Goal: Check status: Check status

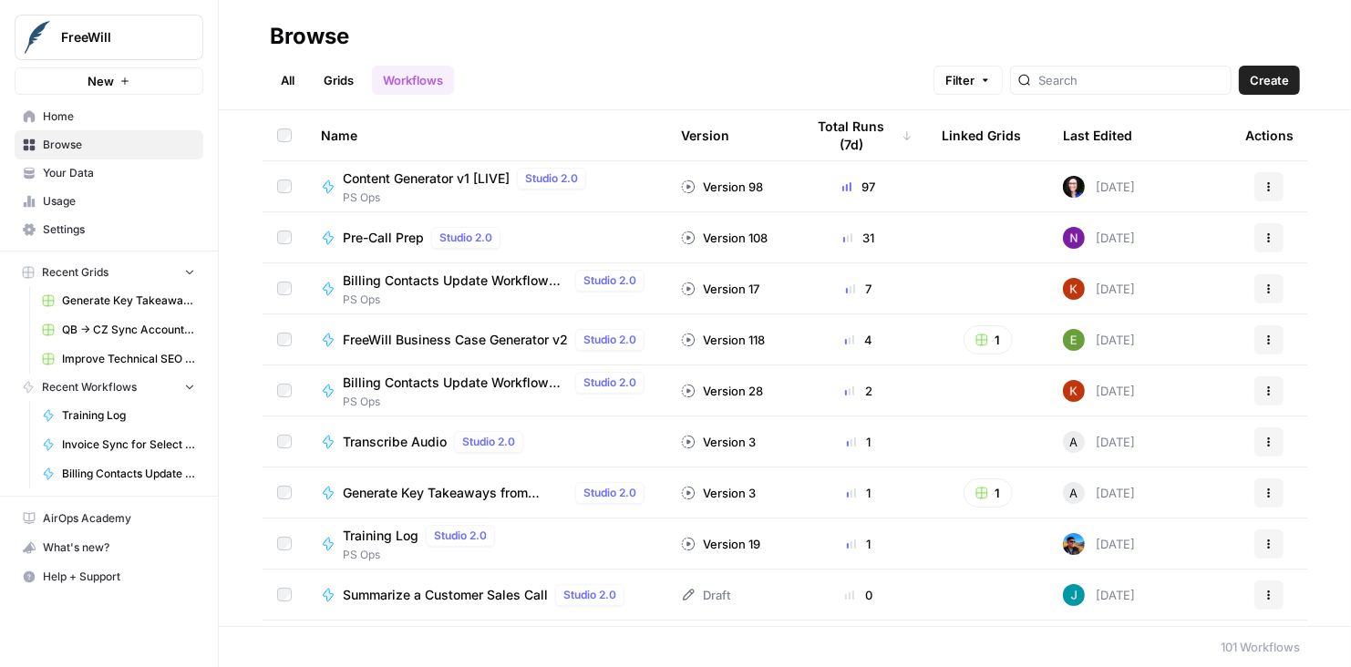
click at [425, 180] on span "Content Generator v1 [LIVE]" at bounding box center [426, 179] width 167 height 18
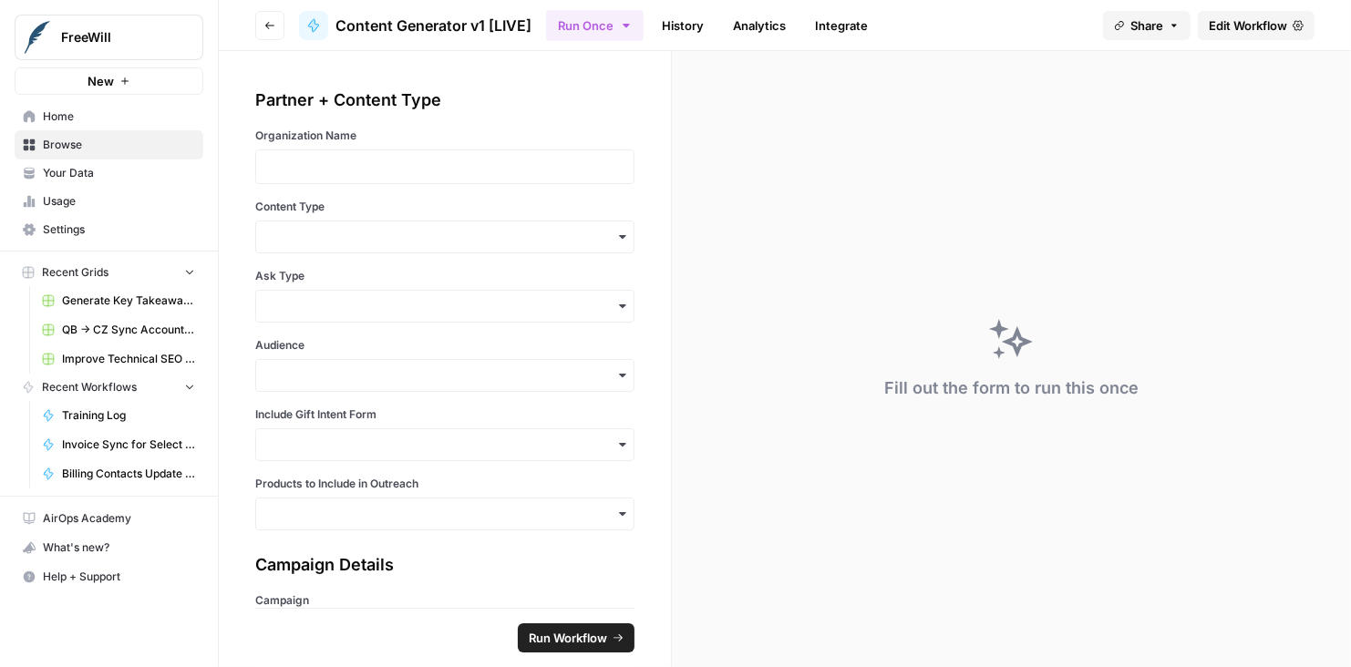
click at [683, 32] on link "History" at bounding box center [683, 25] width 64 height 29
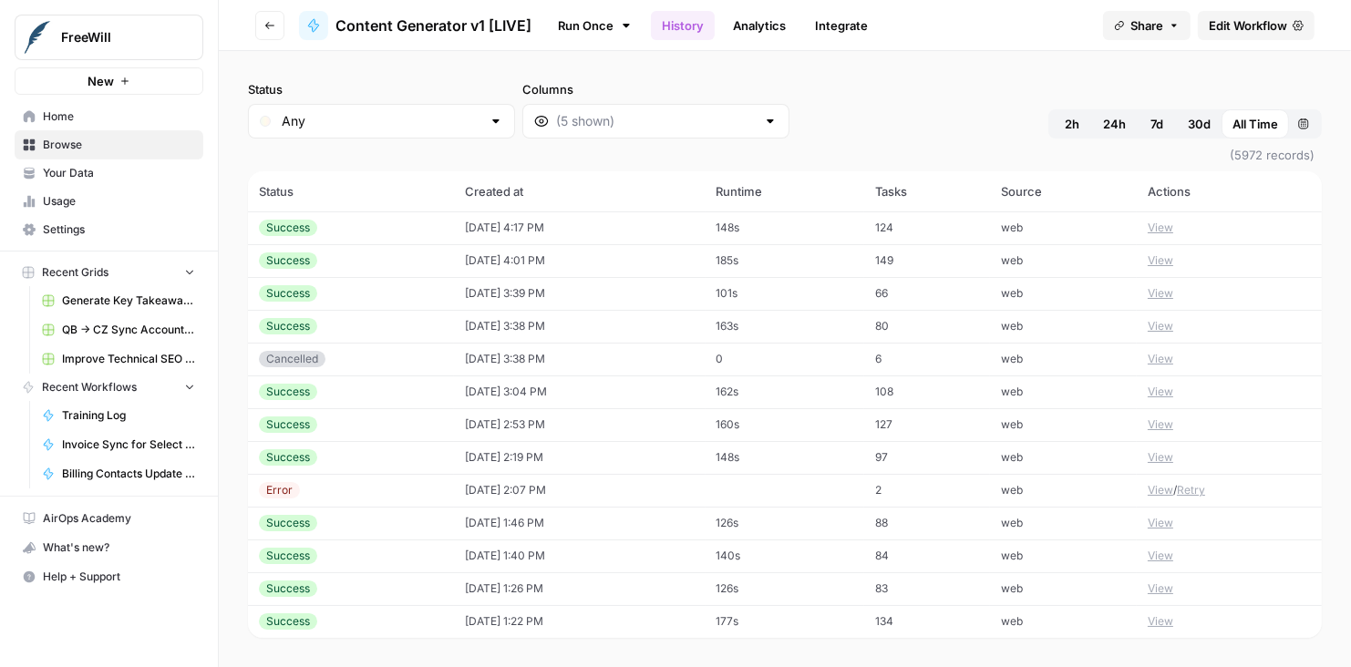
click at [763, 124] on div at bounding box center [770, 121] width 15 height 18
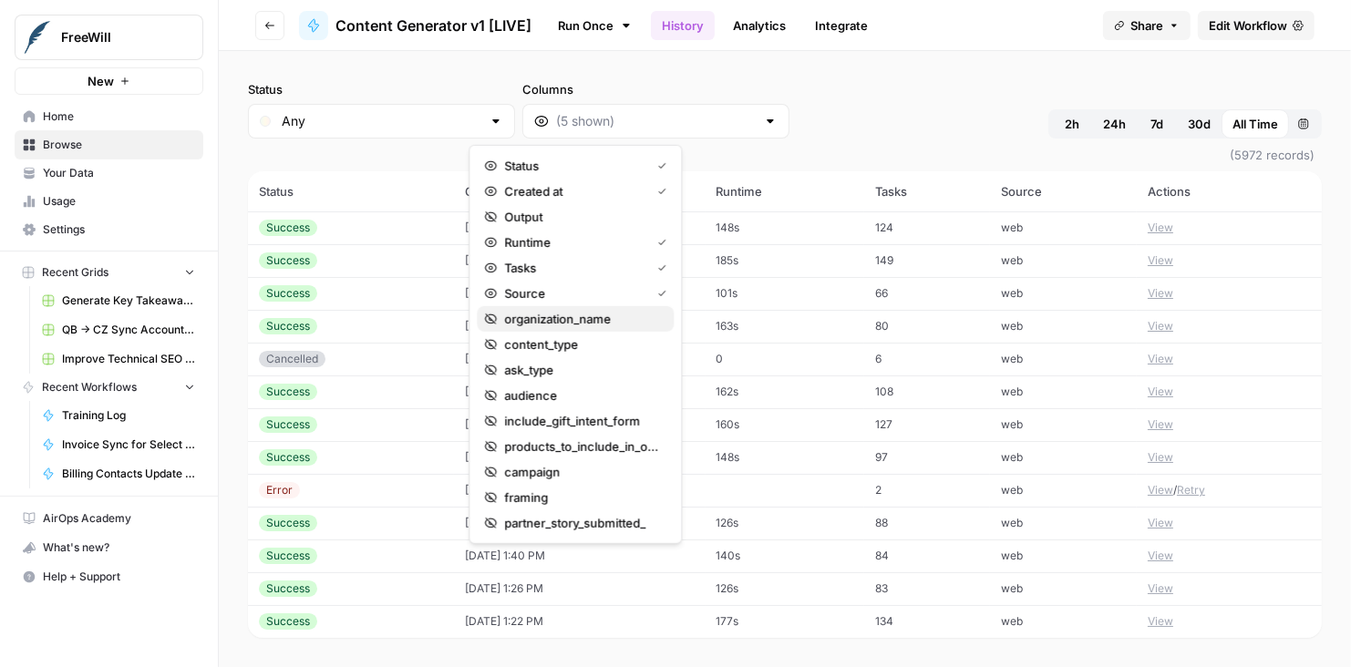
click at [596, 315] on span "organization_name" at bounding box center [581, 319] width 155 height 18
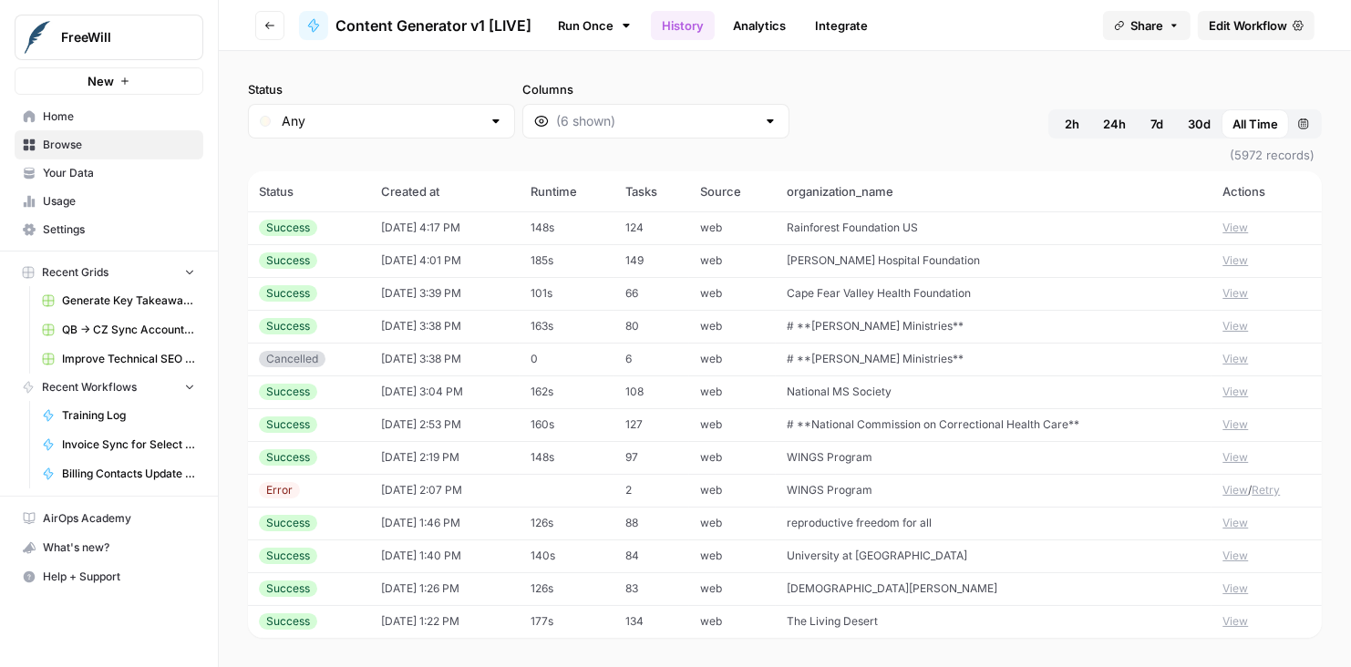
click at [766, 116] on div "Status Any Columns 2h 24h 7d 30d All Time Custom range" at bounding box center [785, 109] width 1074 height 58
click at [896, 135] on div "Status Any Columns 2h 24h 7d 30d All Time Custom range" at bounding box center [785, 109] width 1074 height 58
click at [801, 106] on div "Status Any Columns 2h 24h 7d 30d All Time Custom range" at bounding box center [785, 109] width 1074 height 58
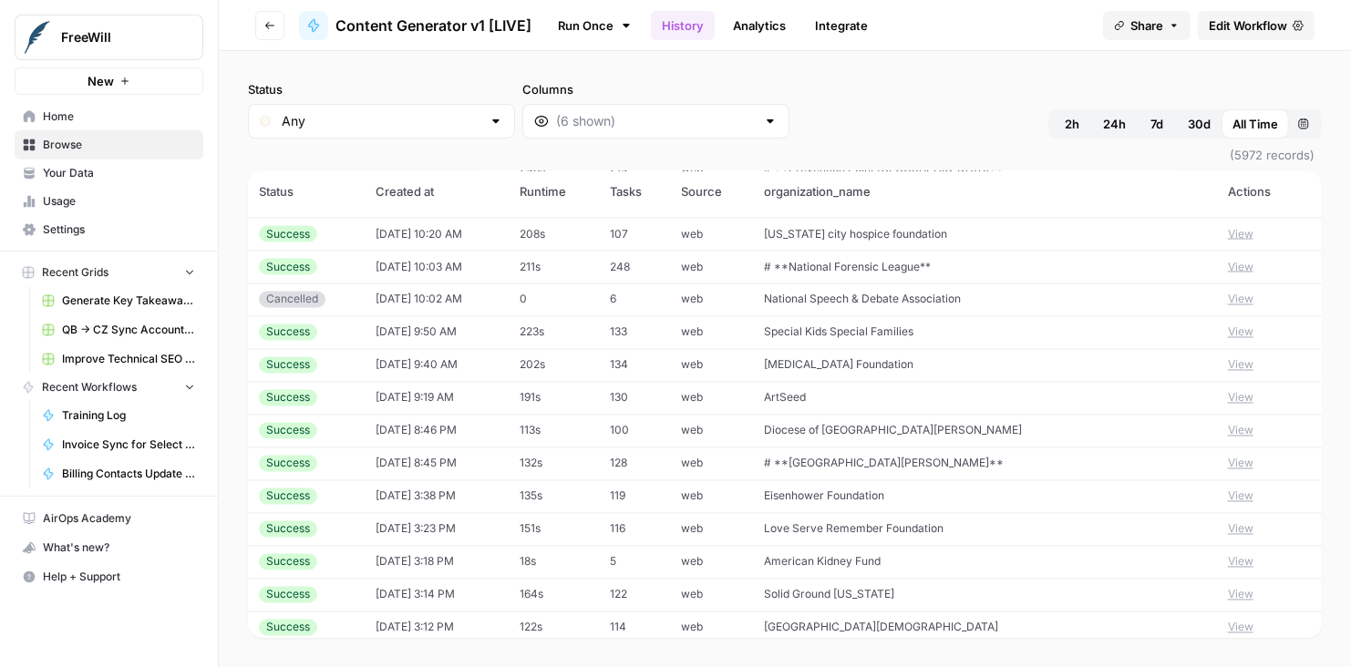
scroll to position [2940, 0]
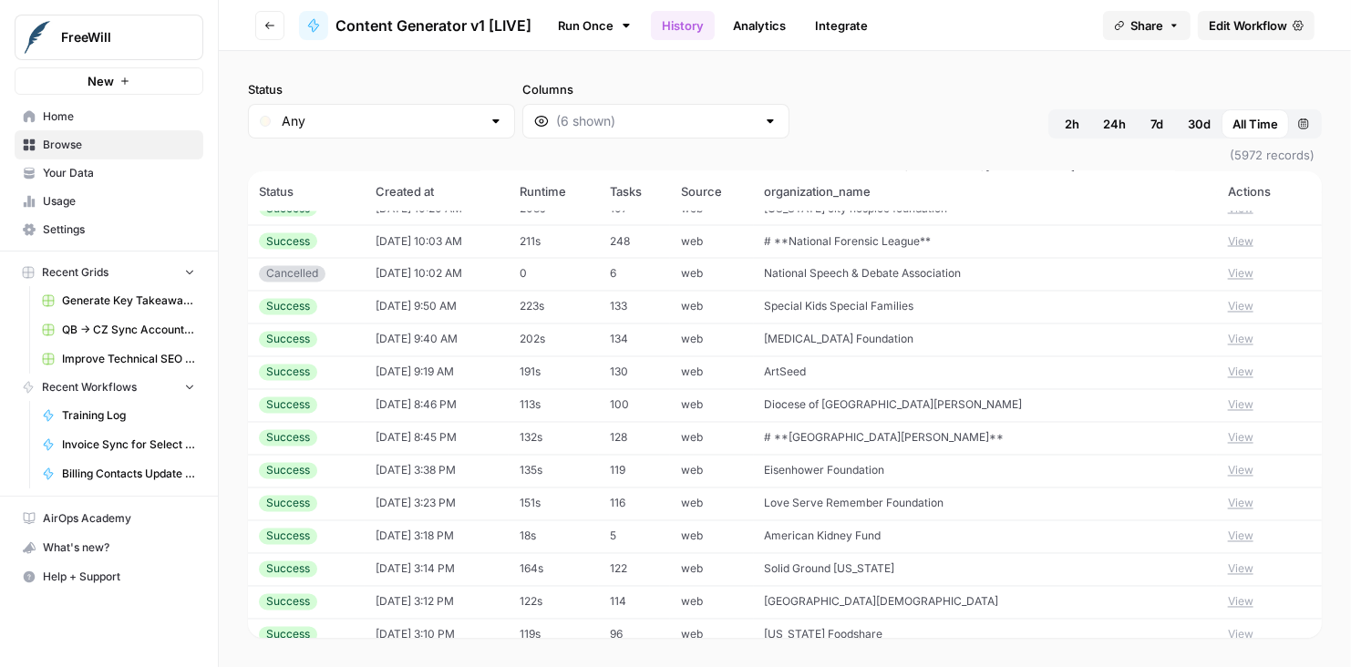
click at [1199, 123] on span "30d" at bounding box center [1199, 124] width 23 height 18
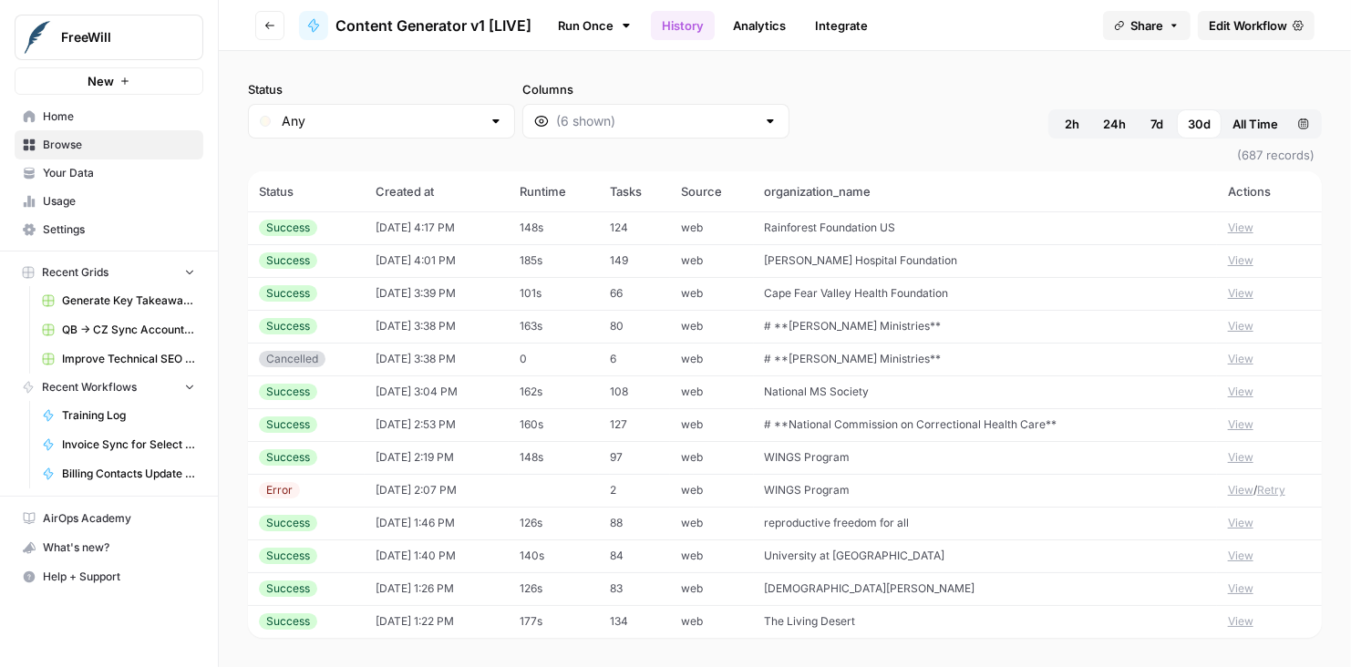
click at [842, 159] on span "(687 records)" at bounding box center [785, 155] width 1074 height 33
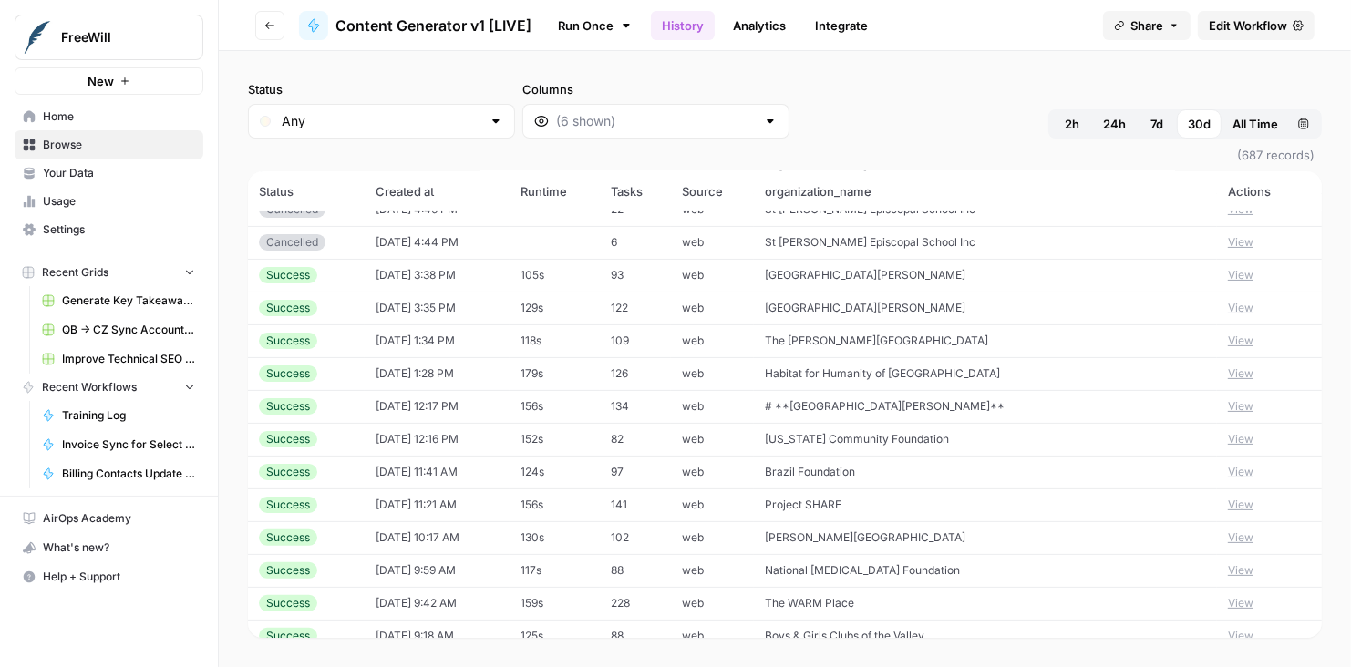
scroll to position [15872, 0]
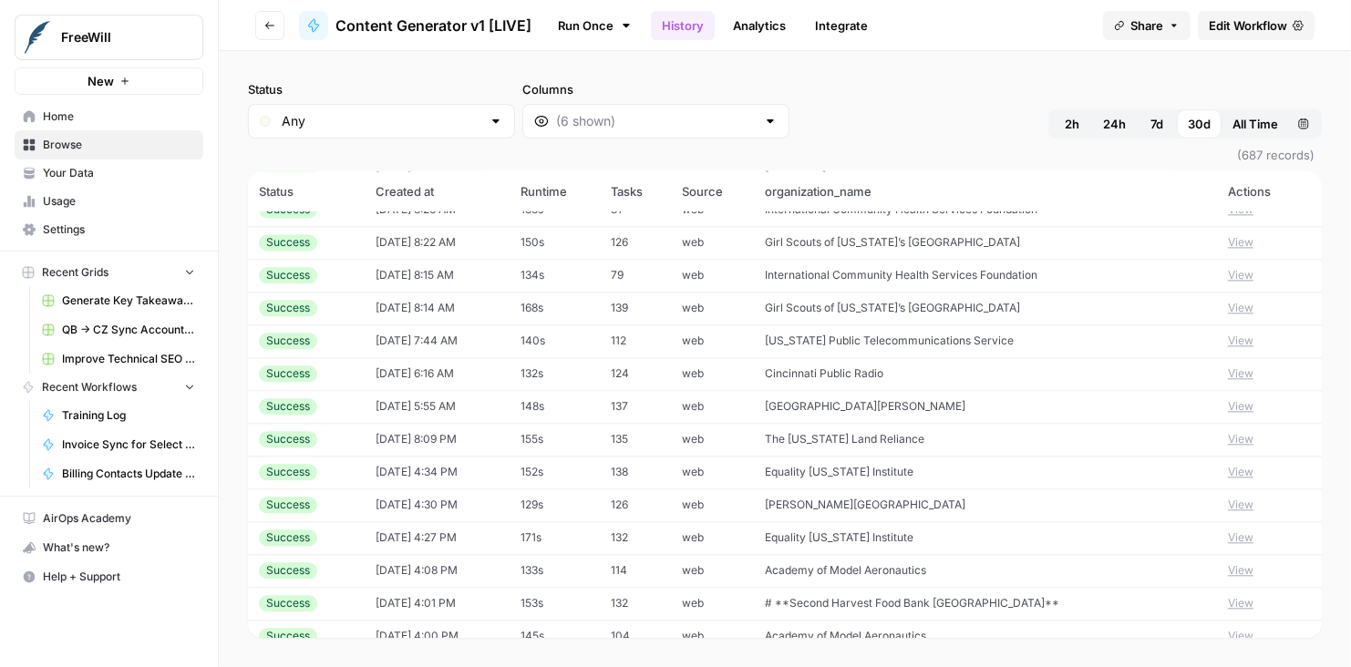
click at [1228, 406] on button "View" at bounding box center [1241, 406] width 26 height 16
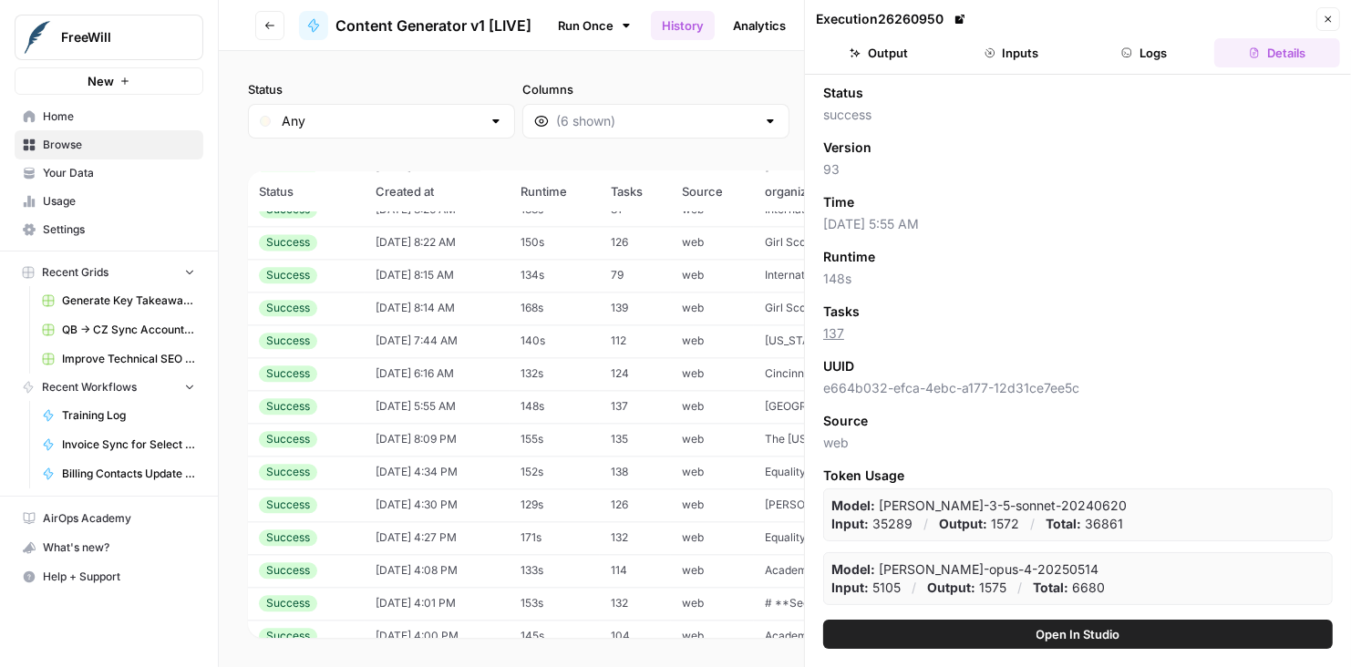
click at [1015, 65] on button "Inputs" at bounding box center [1012, 52] width 126 height 29
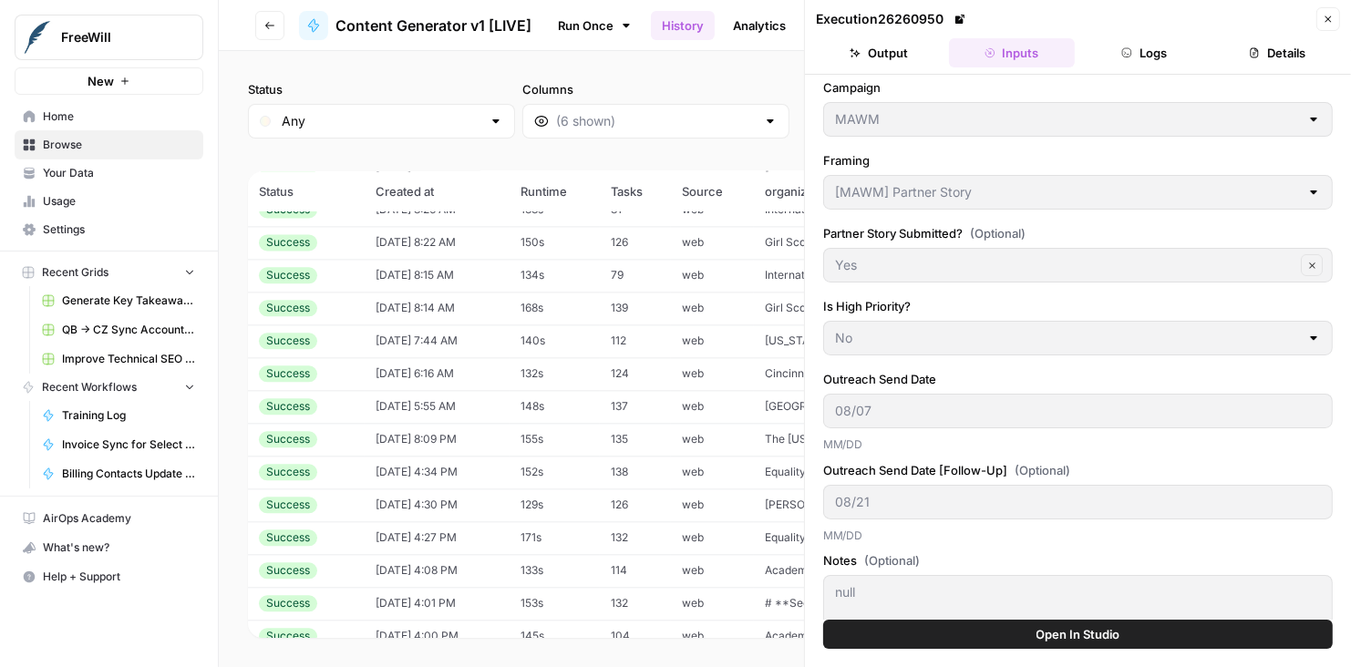
scroll to position [440, 0]
click at [1139, 50] on button "Logs" at bounding box center [1145, 52] width 126 height 29
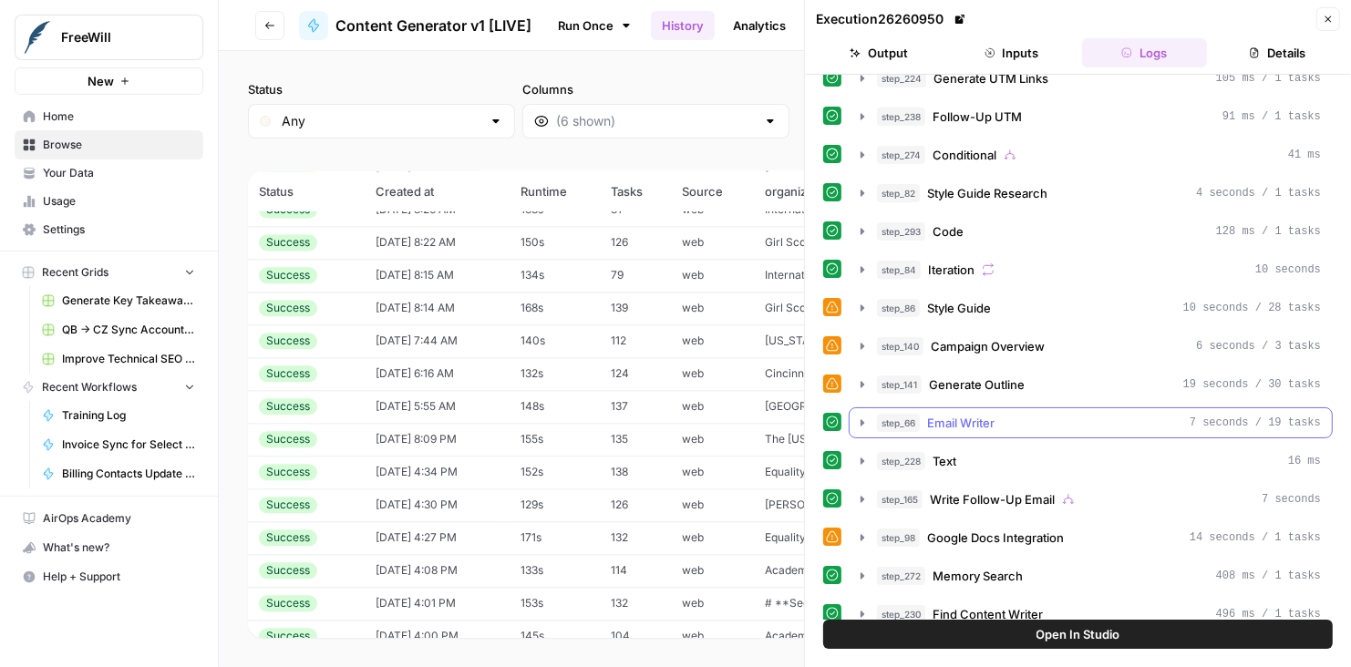
scroll to position [562, 0]
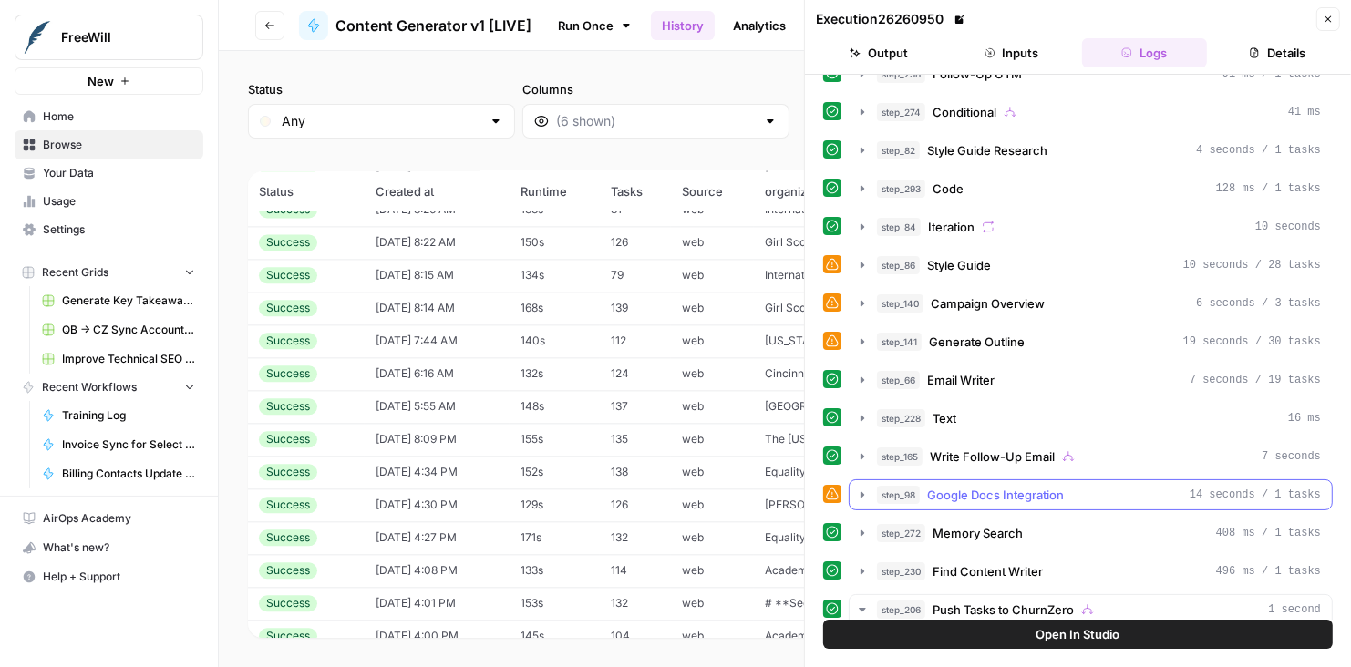
click at [864, 488] on icon "button" at bounding box center [862, 495] width 15 height 15
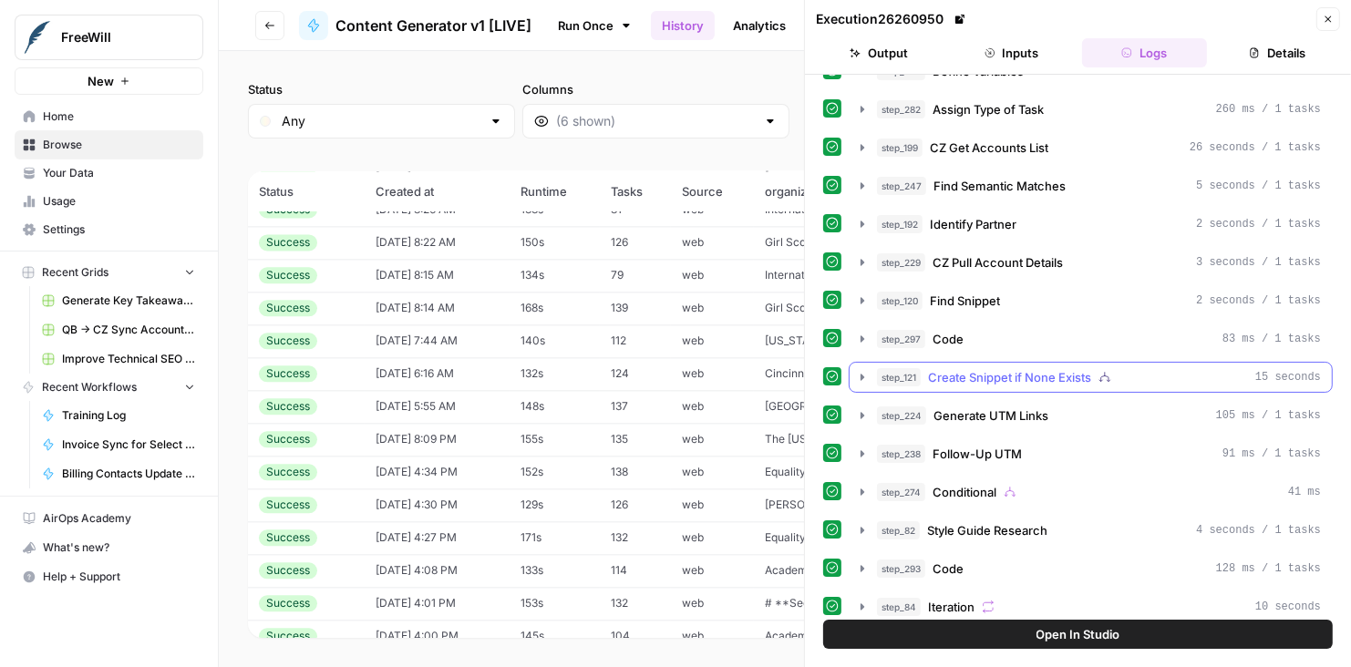
scroll to position [151, 0]
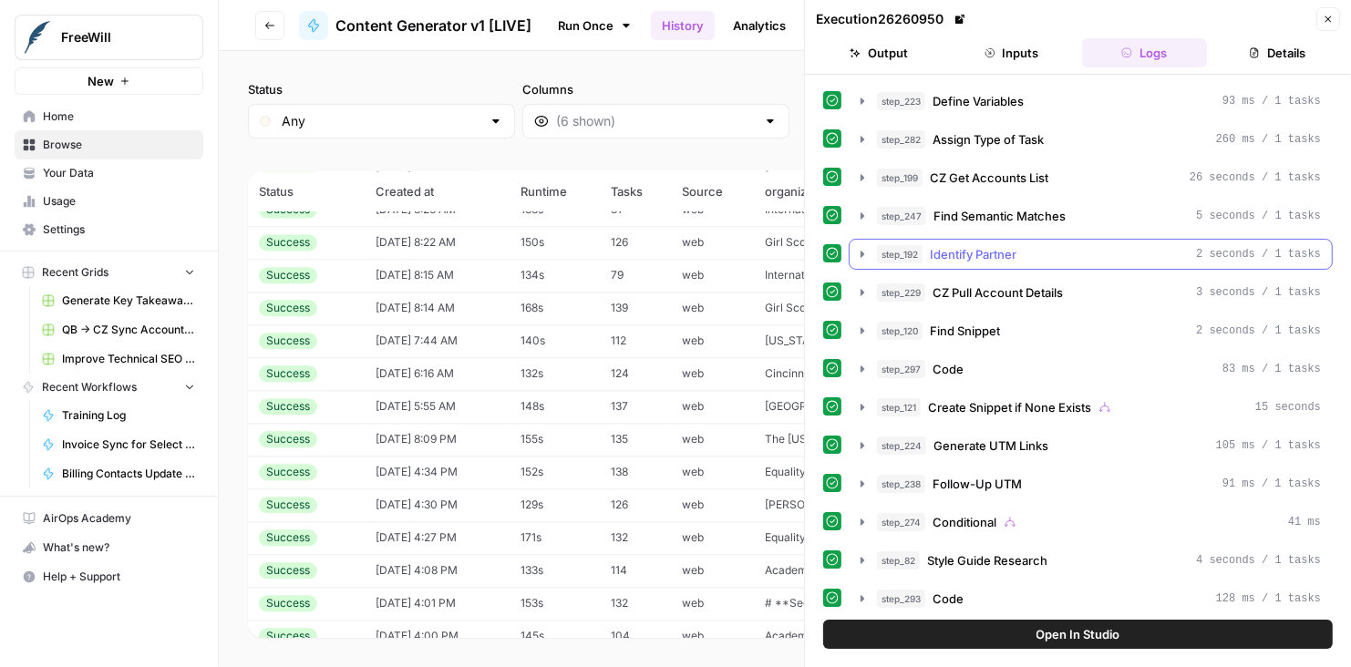
click at [862, 253] on button "step_192 Identify Partner 2 seconds / 1 tasks" at bounding box center [1091, 254] width 482 height 29
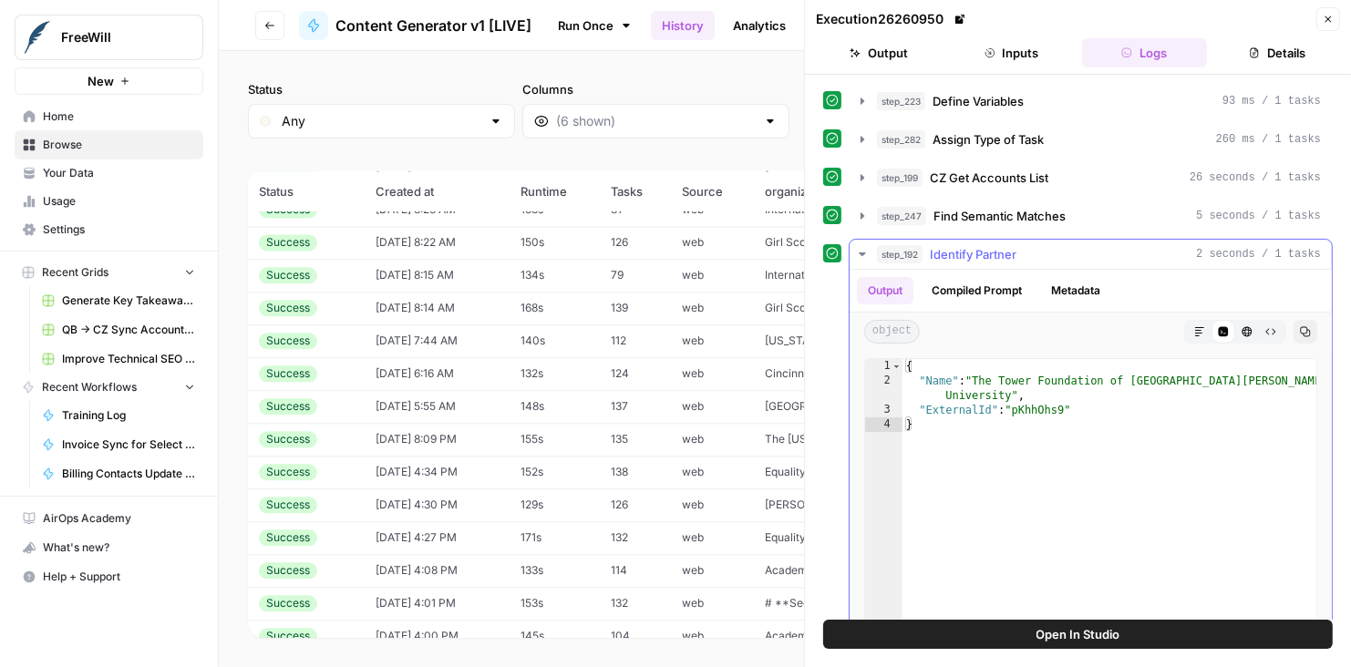
click at [867, 247] on icon "button" at bounding box center [862, 254] width 15 height 15
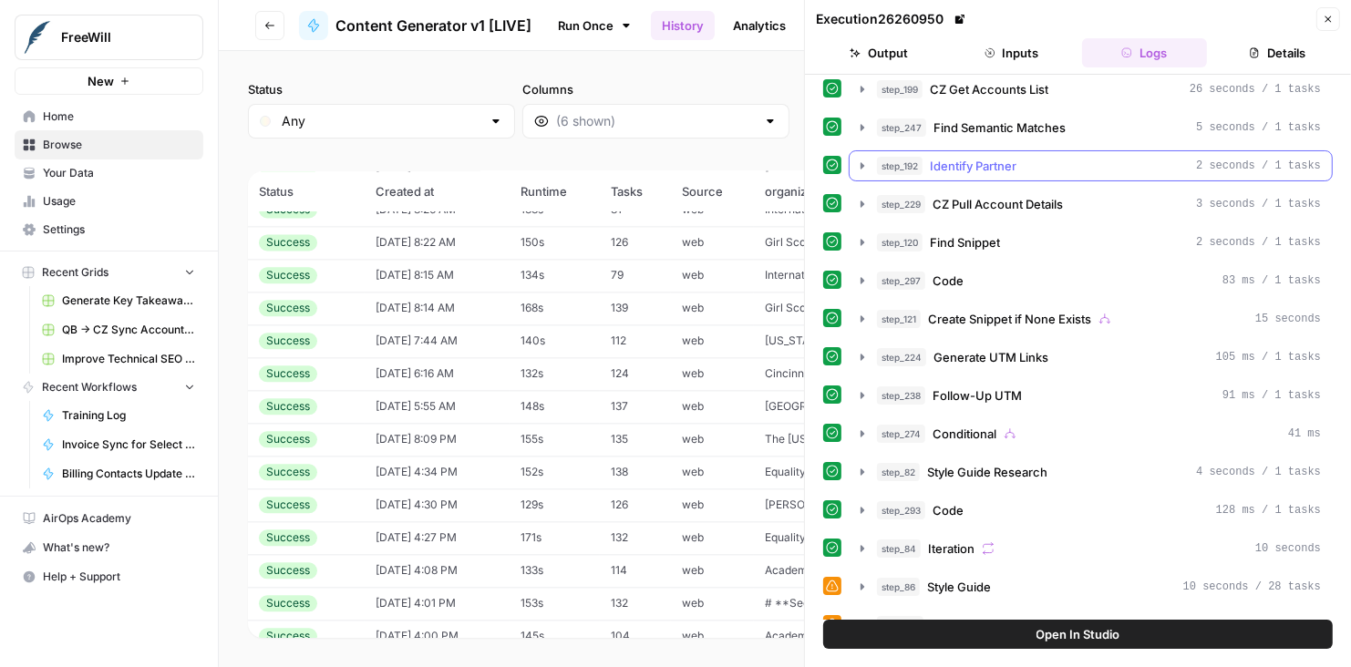
scroll to position [238, 0]
